Goal: Navigation & Orientation: Find specific page/section

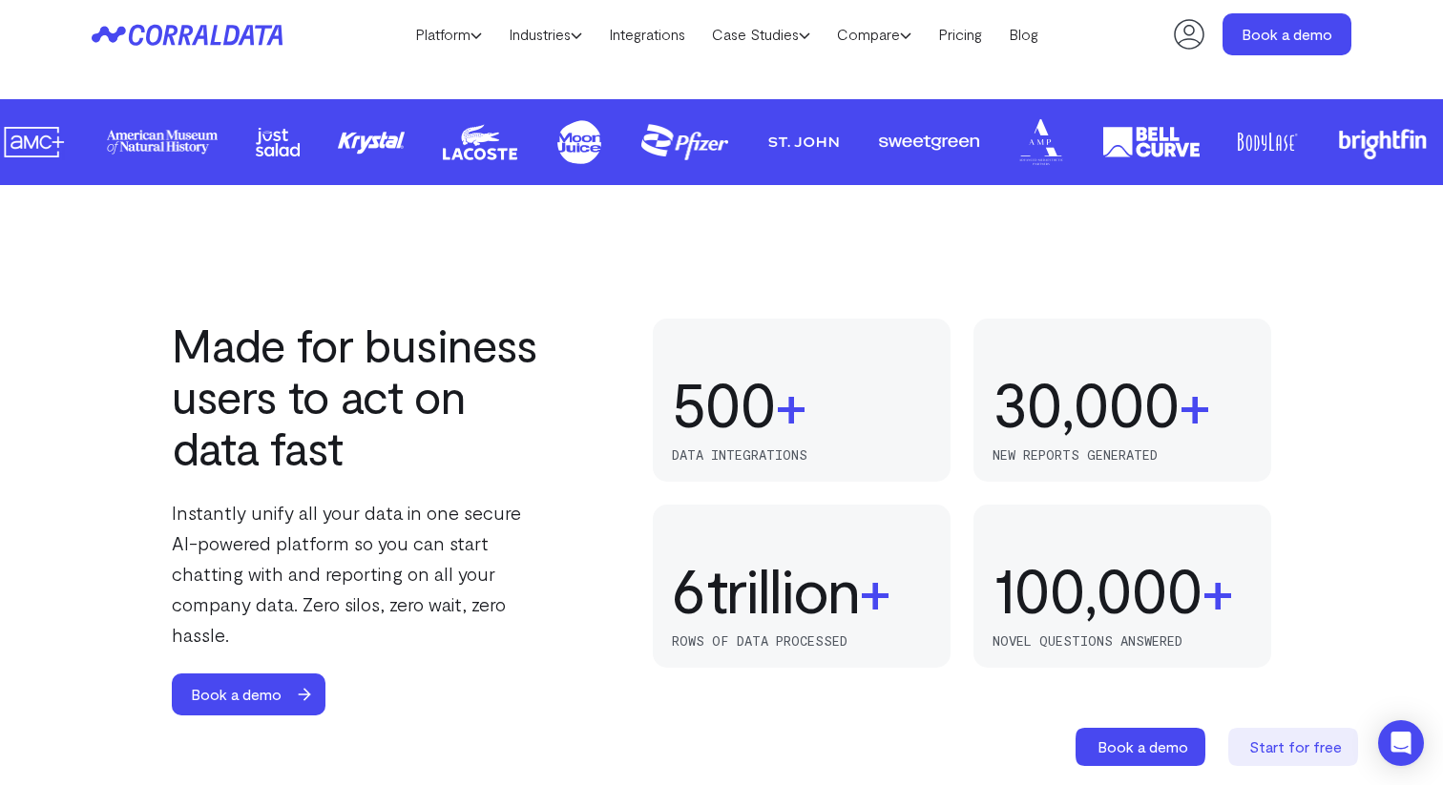
scroll to position [1002, 0]
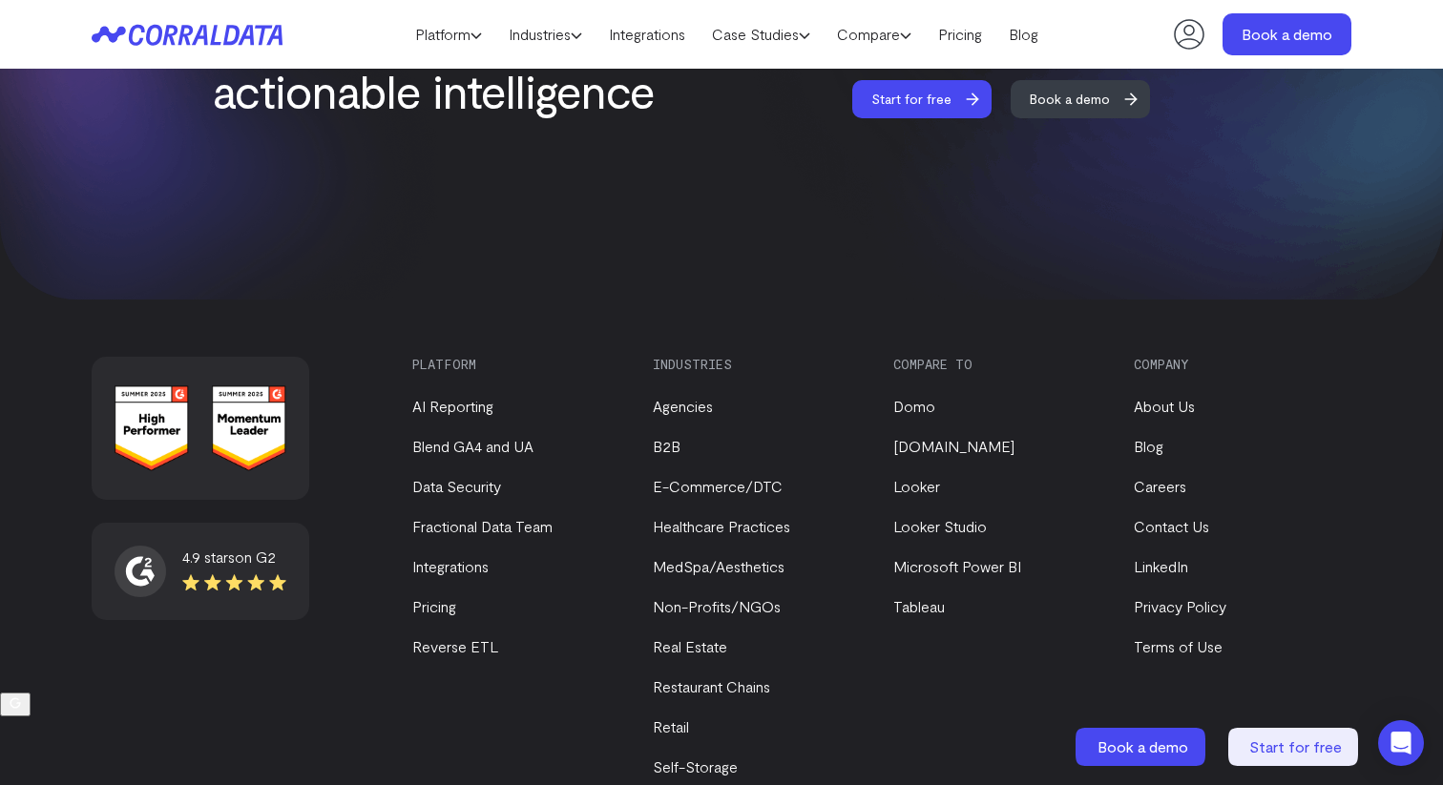
scroll to position [8097, 0]
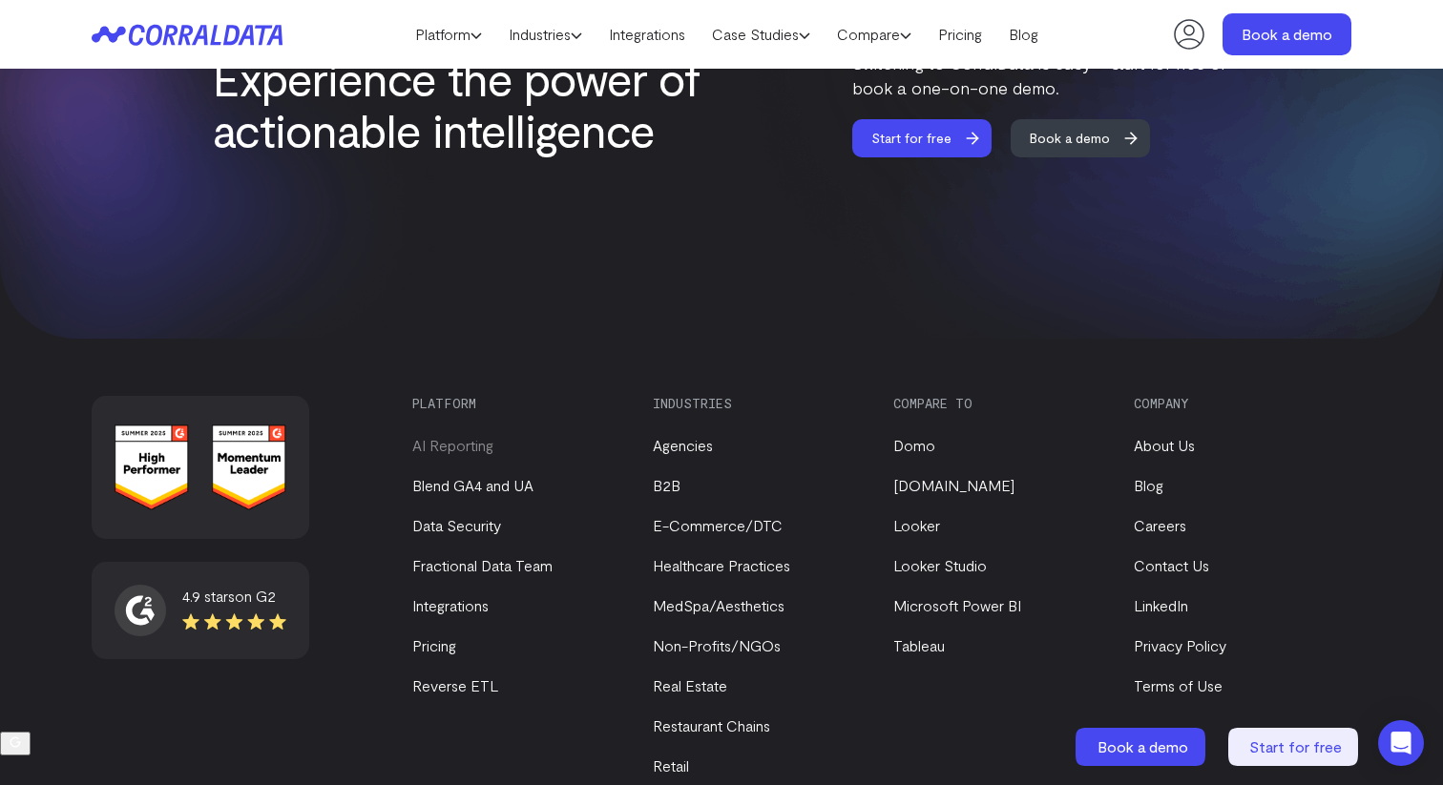
click at [464, 436] on link "AI Reporting" at bounding box center [452, 445] width 81 height 18
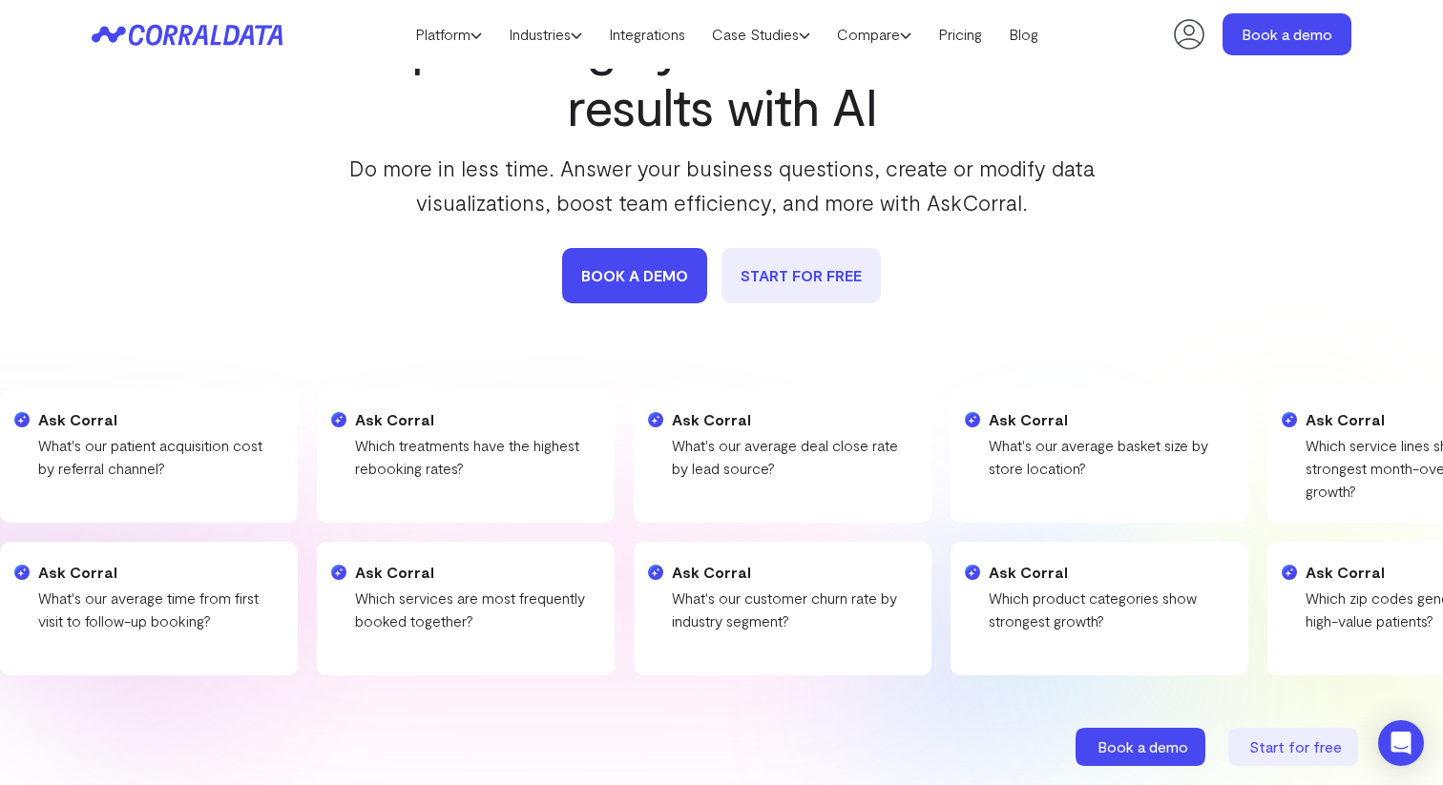
click at [422, 615] on div "Ask Corral Which treatment packages drive highest revenue?" at bounding box center [485, 609] width 298 height 134
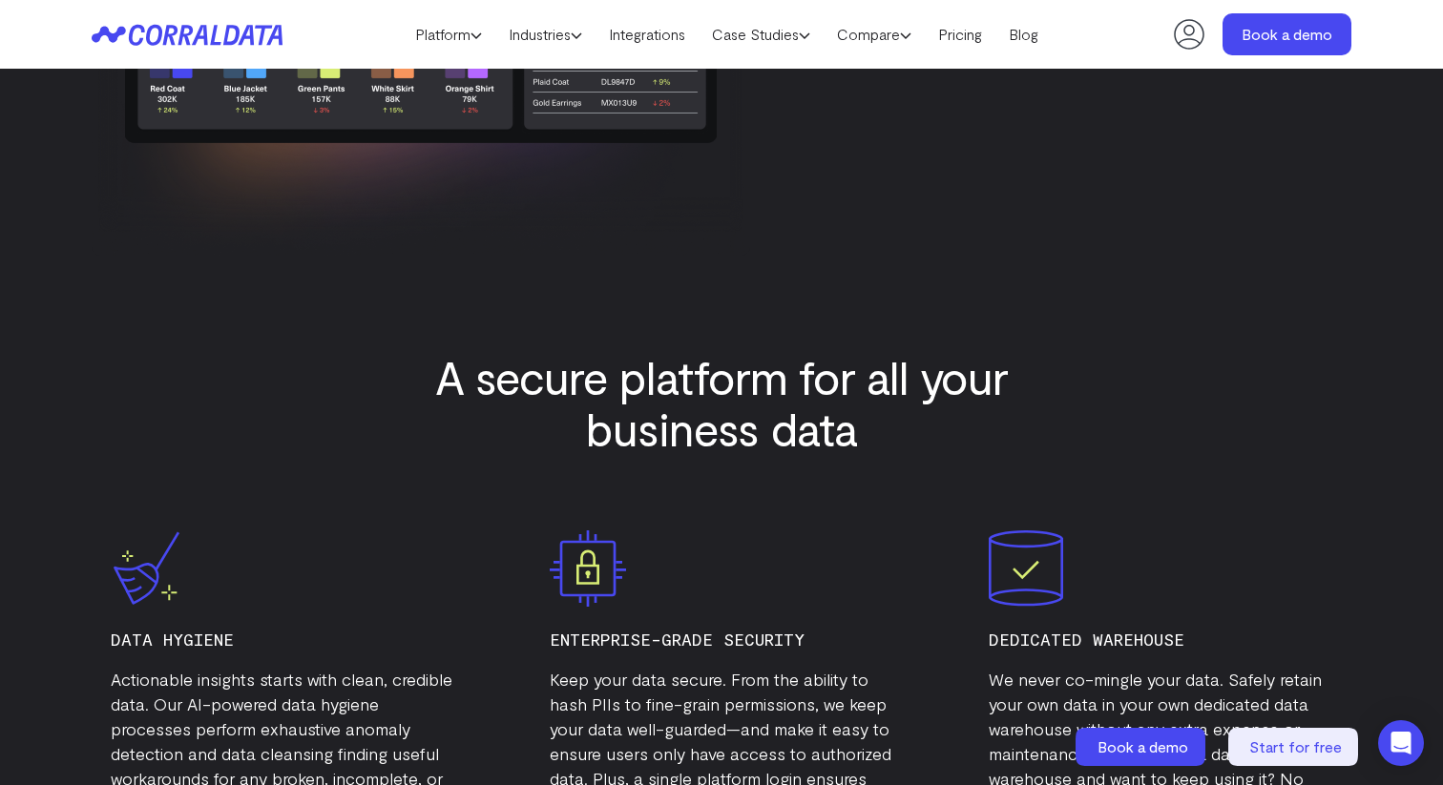
scroll to position [5908, 0]
